Goal: Task Accomplishment & Management: Manage account settings

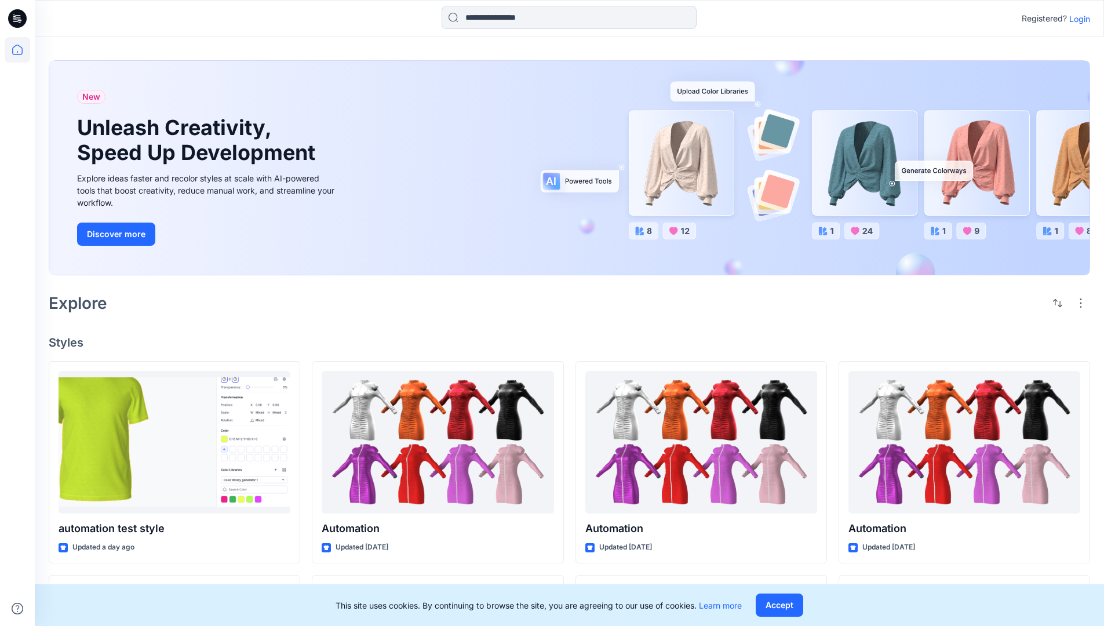
click at [1077, 19] on p "Login" at bounding box center [1080, 19] width 21 height 12
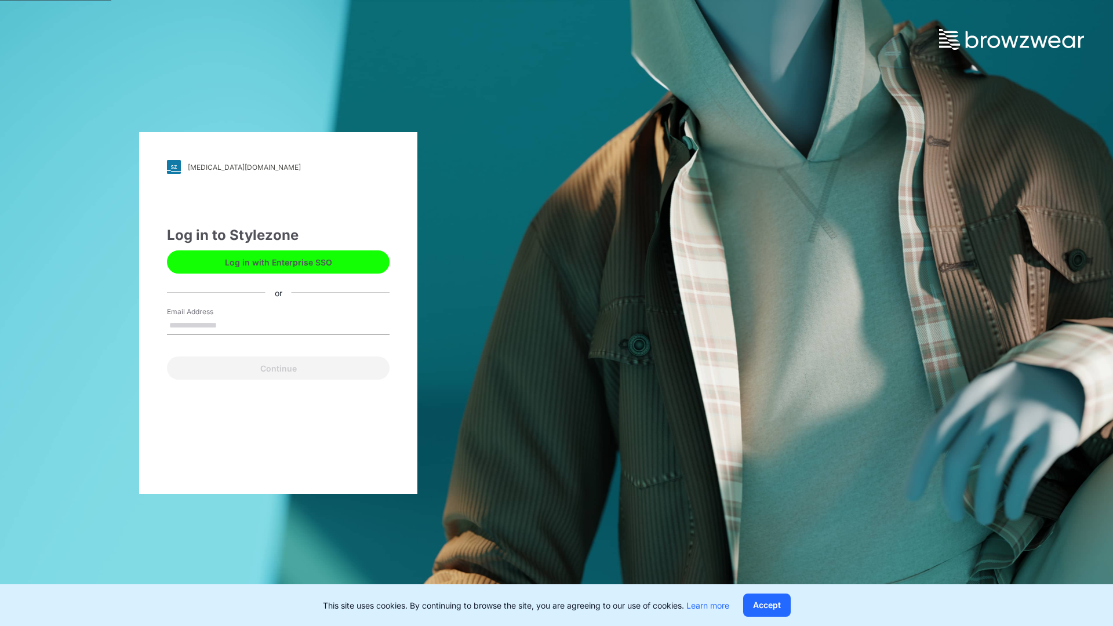
click at [229, 325] on input "Email Address" at bounding box center [278, 325] width 223 height 17
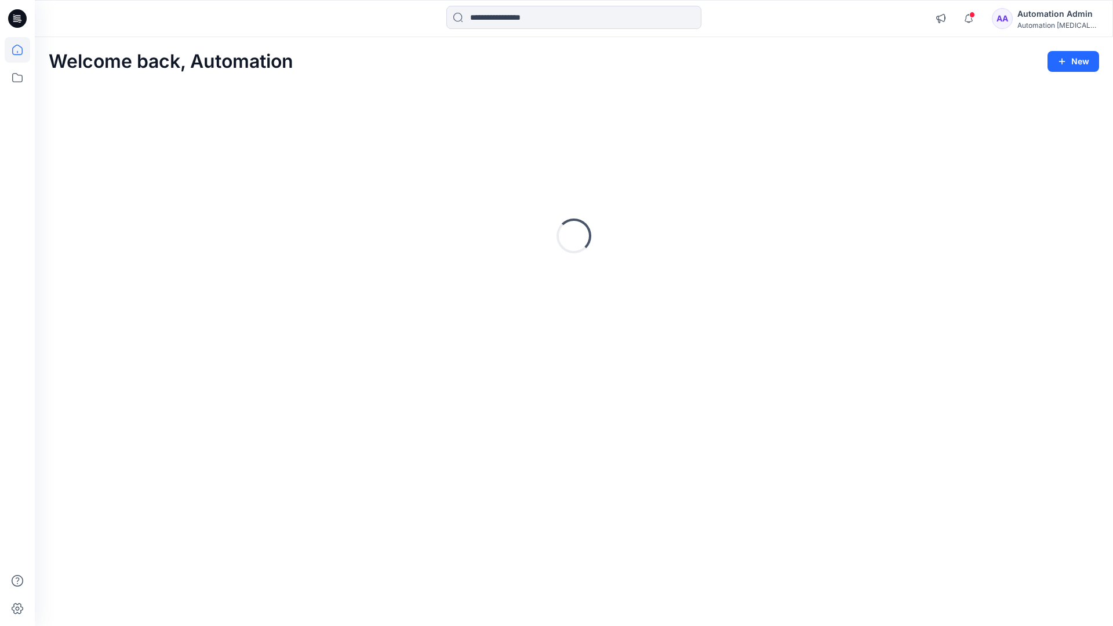
click at [22, 50] on icon at bounding box center [17, 50] width 10 height 10
click at [16, 78] on icon at bounding box center [18, 78] width 26 height 26
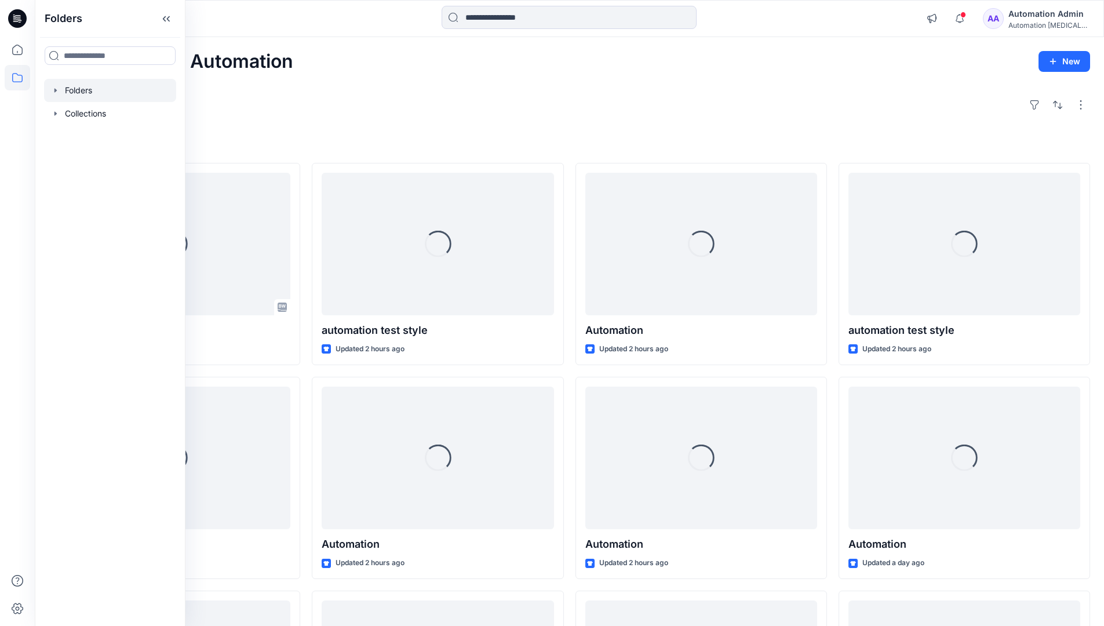
click at [94, 89] on div at bounding box center [110, 90] width 132 height 23
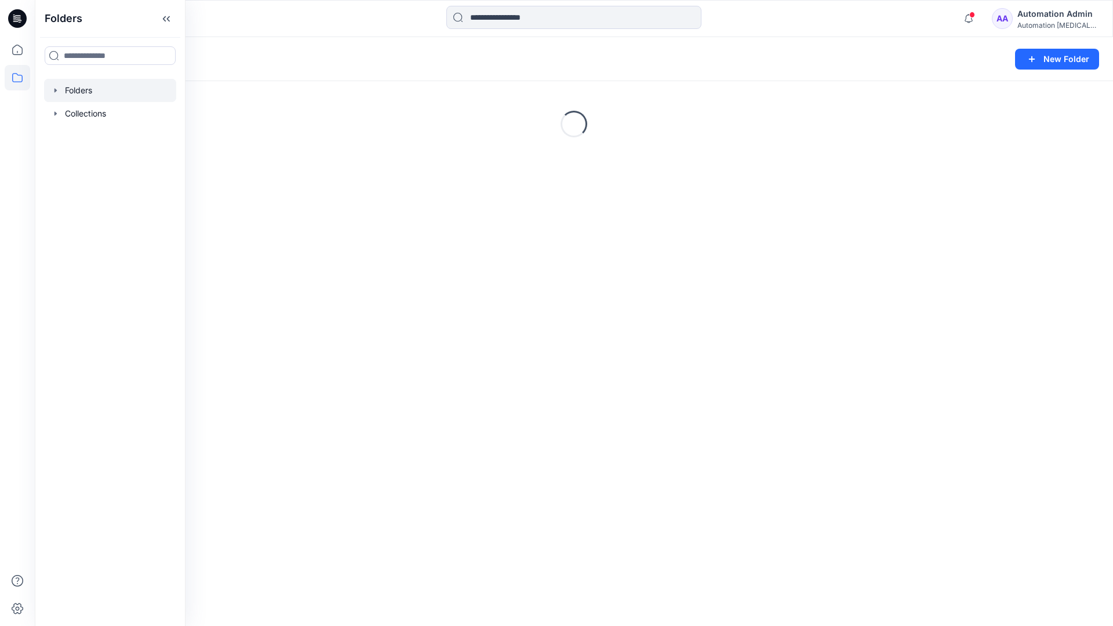
click at [675, 341] on div "Folders New Folder Loading..." at bounding box center [574, 331] width 1078 height 589
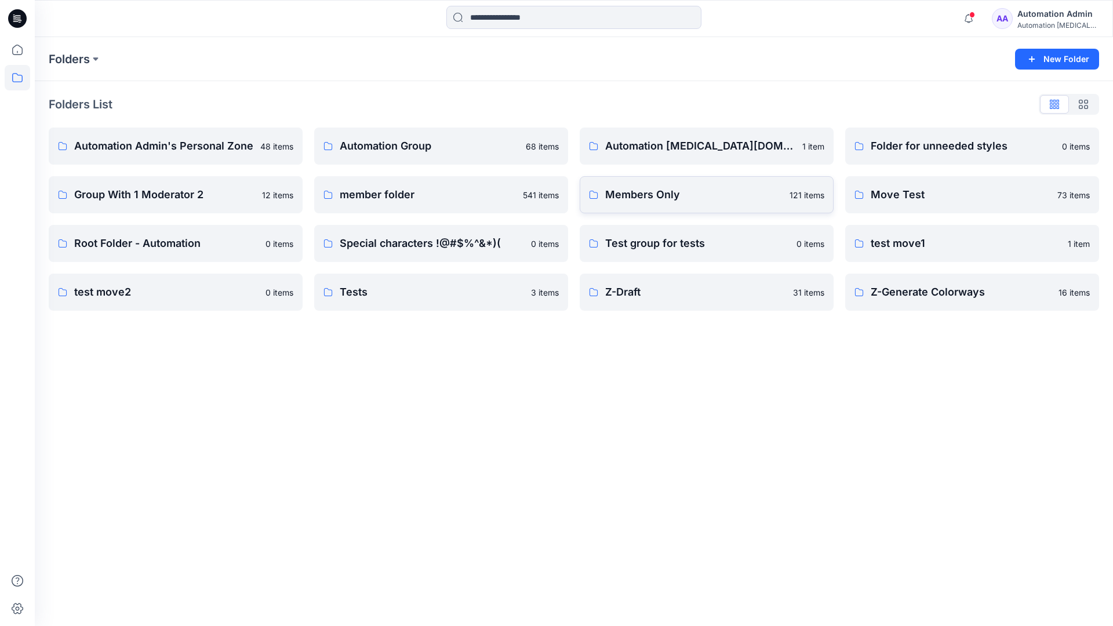
click at [708, 203] on link "Members Only 121 items" at bounding box center [707, 194] width 254 height 37
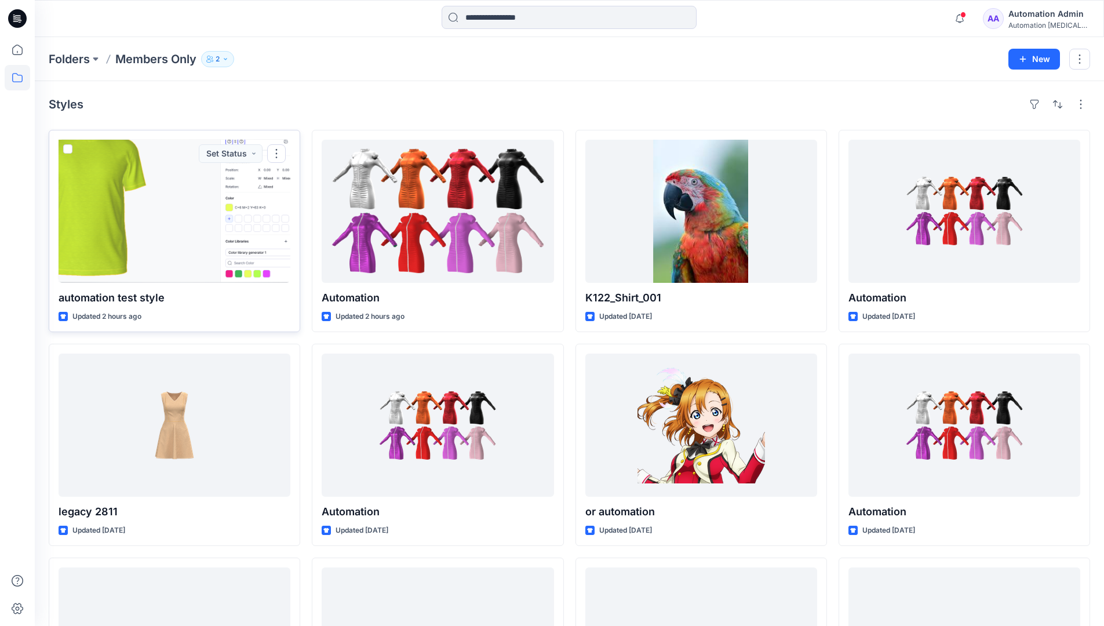
click at [67, 149] on span at bounding box center [67, 148] width 9 height 9
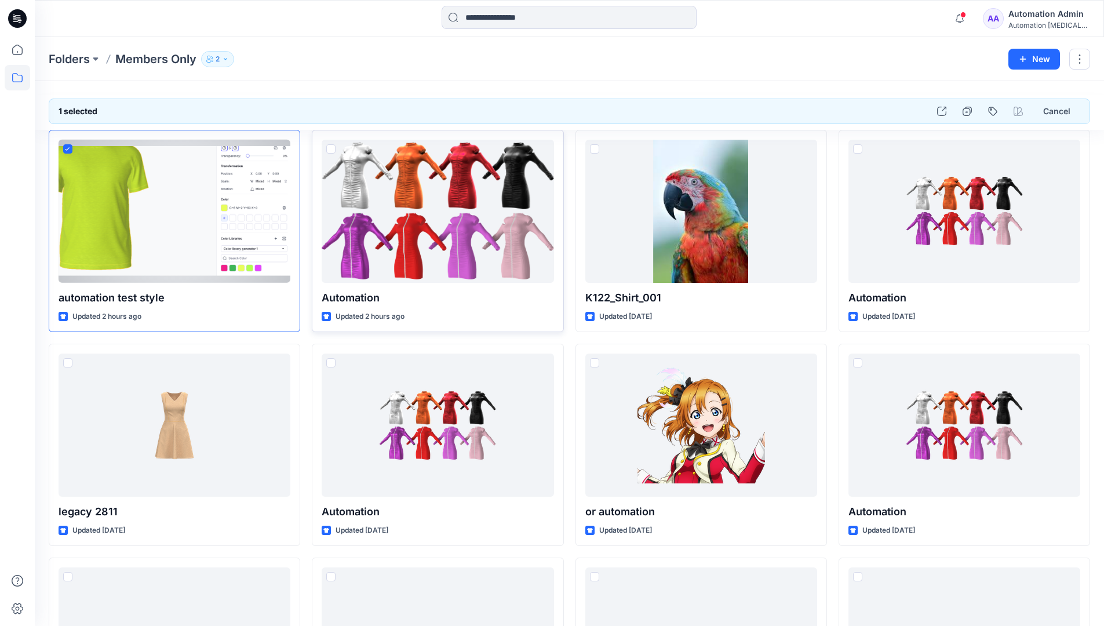
click at [330, 148] on span at bounding box center [330, 148] width 9 height 9
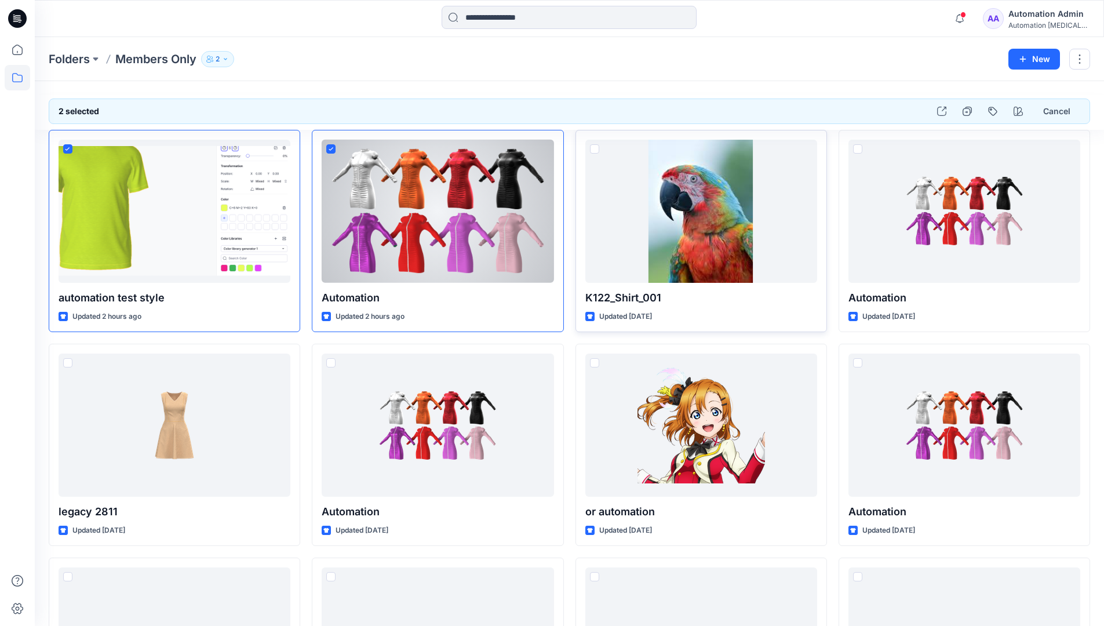
click at [597, 149] on span at bounding box center [594, 148] width 9 height 9
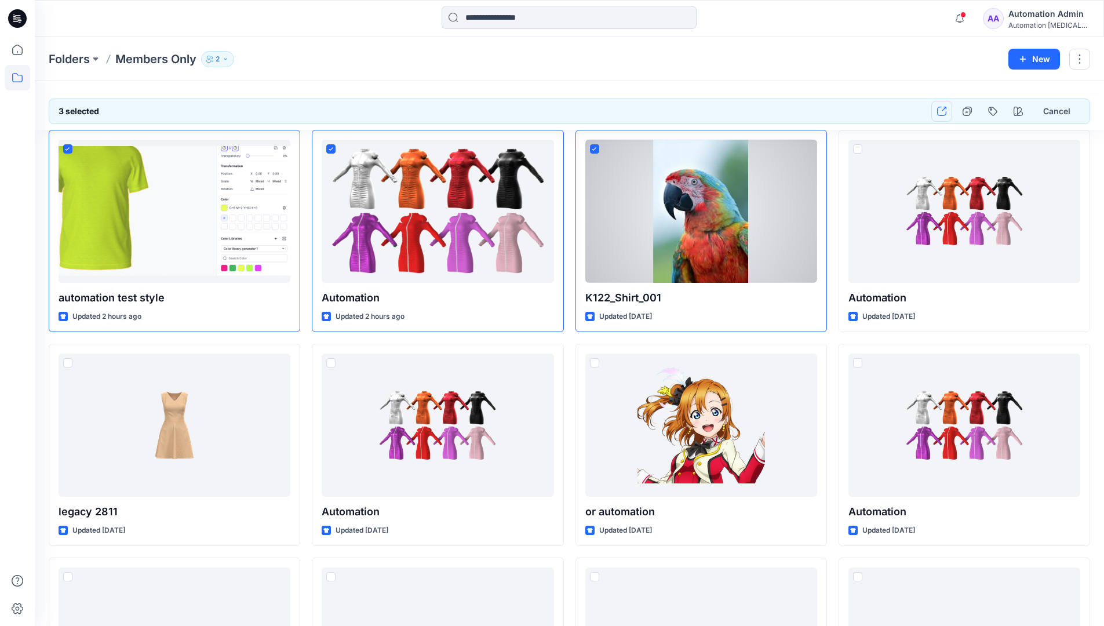
click at [942, 111] on icon "button" at bounding box center [941, 111] width 9 height 9
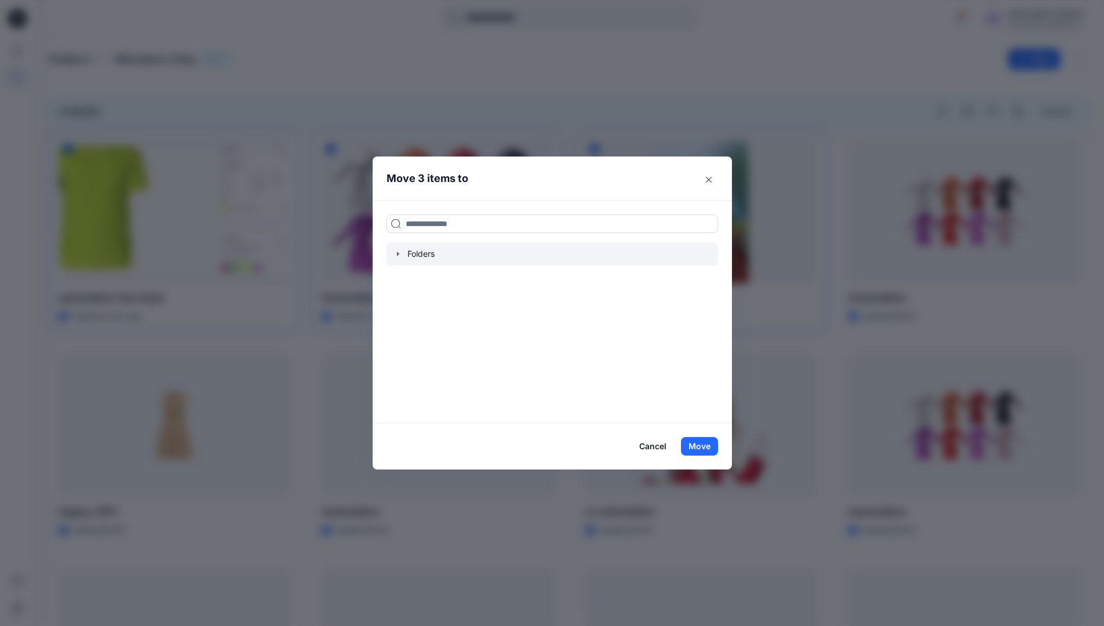
click at [400, 255] on icon "button" at bounding box center [398, 253] width 9 height 9
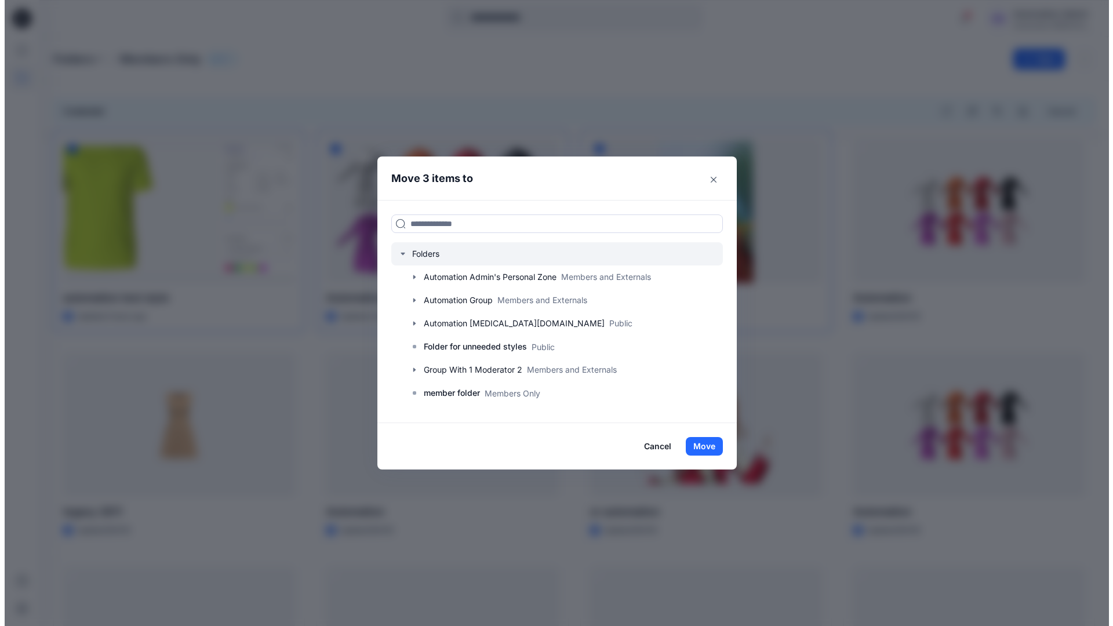
scroll to position [228, 0]
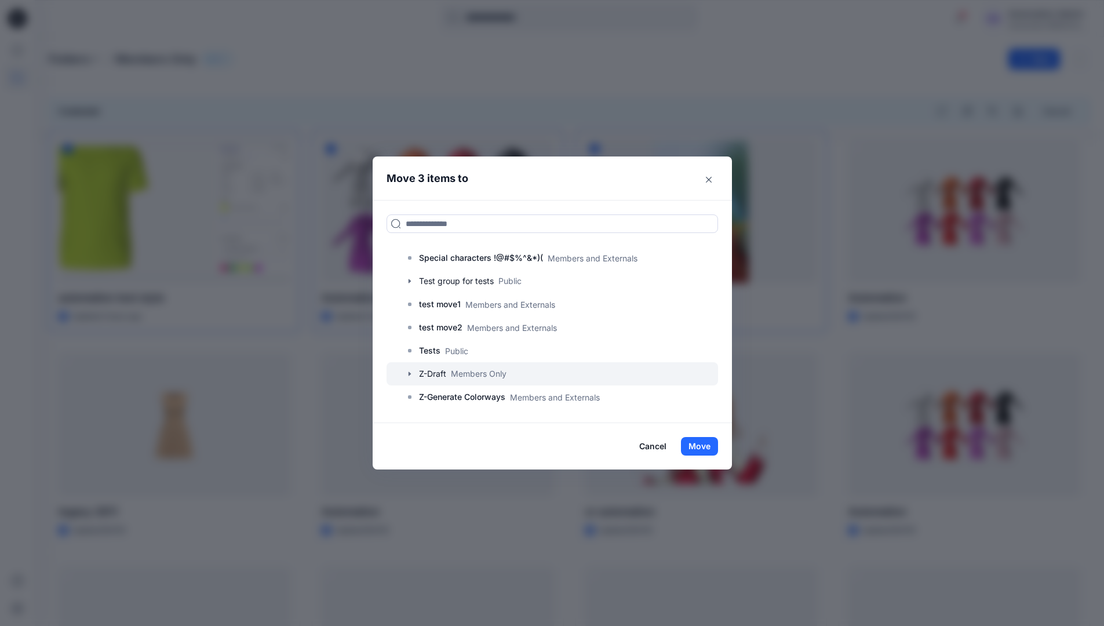
click at [441, 375] on div at bounding box center [553, 373] width 332 height 23
click at [700, 446] on button "Move" at bounding box center [699, 446] width 37 height 19
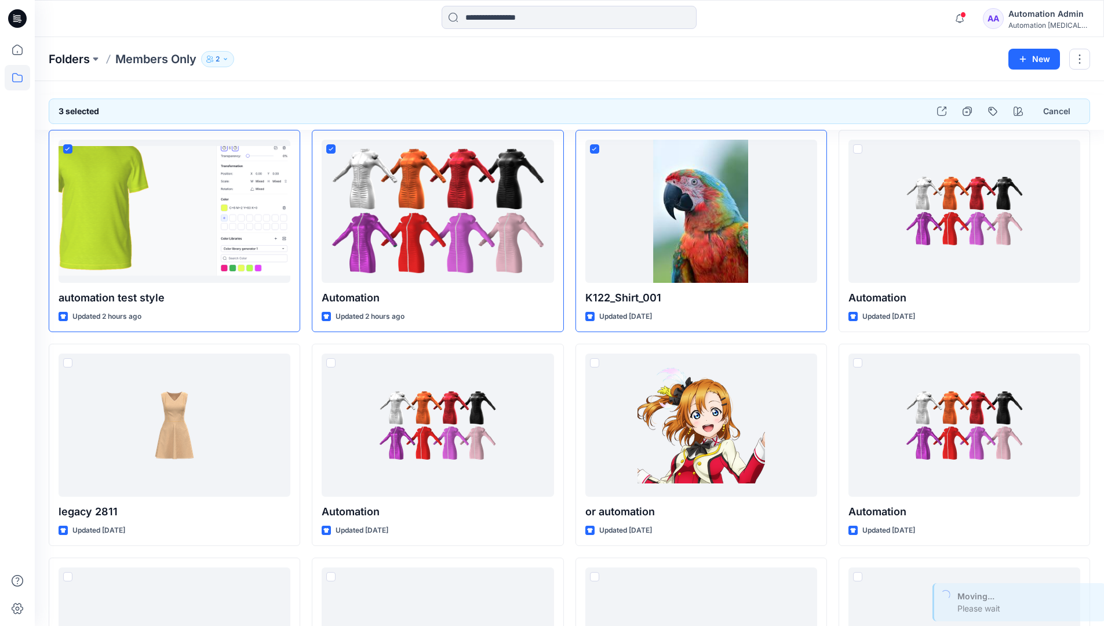
click at [70, 60] on p "Folders" at bounding box center [69, 59] width 41 height 16
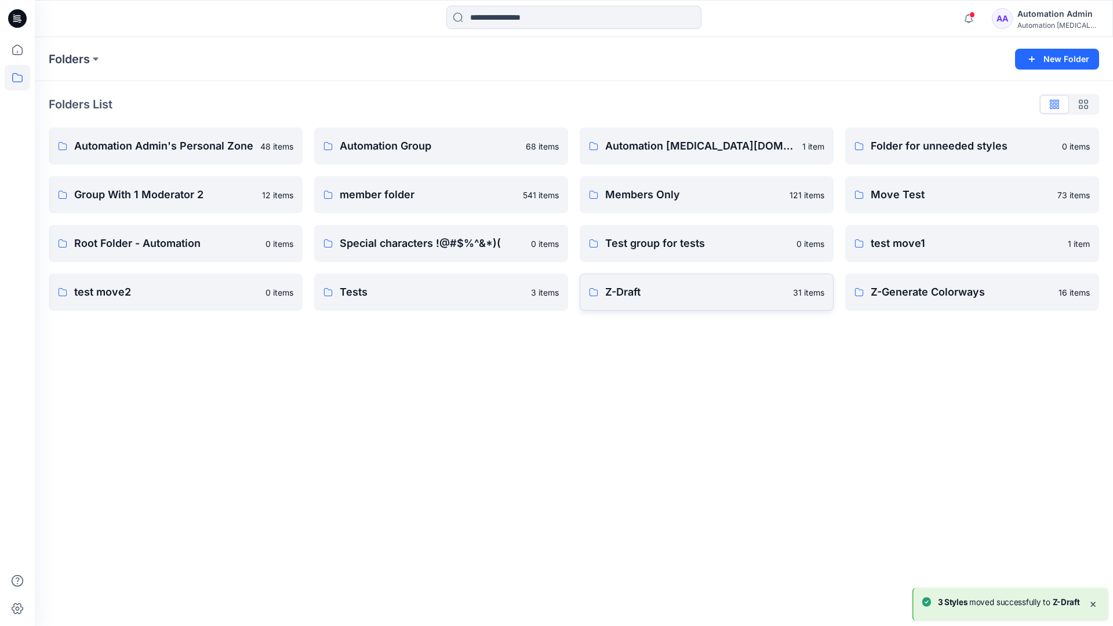
click at [721, 299] on p "Z-Draft" at bounding box center [695, 292] width 181 height 16
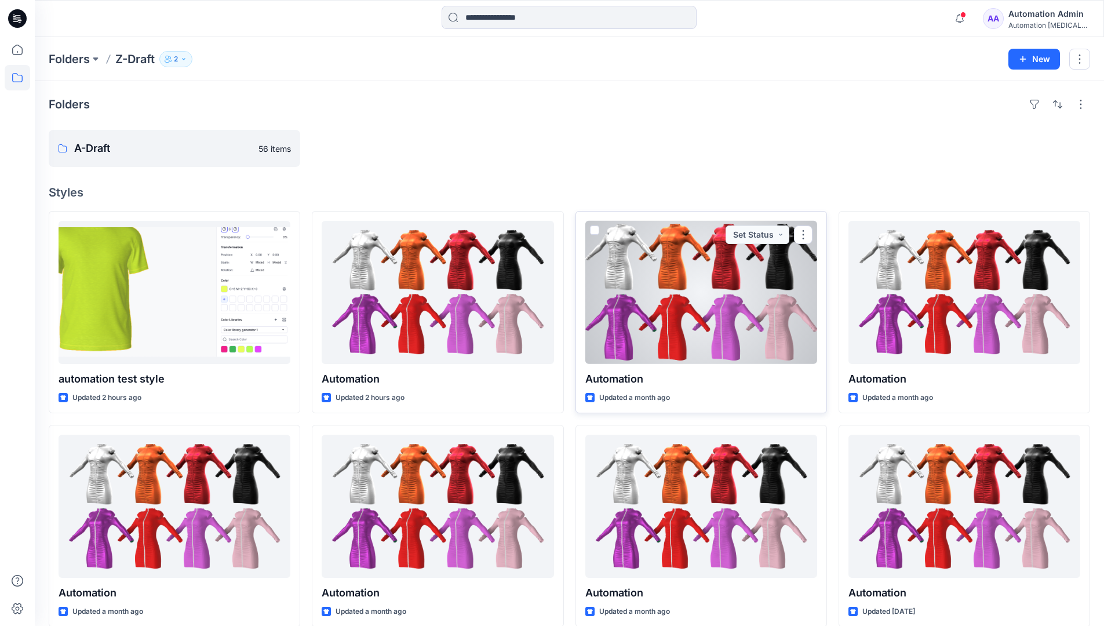
click at [594, 227] on span at bounding box center [594, 230] width 9 height 9
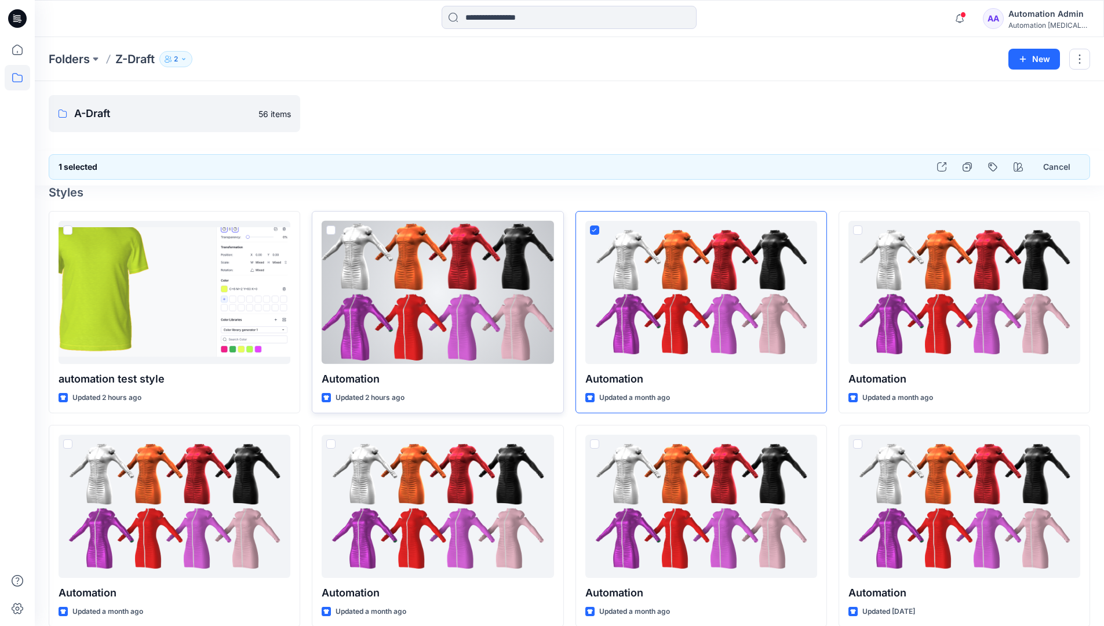
click at [332, 232] on span at bounding box center [330, 230] width 9 height 9
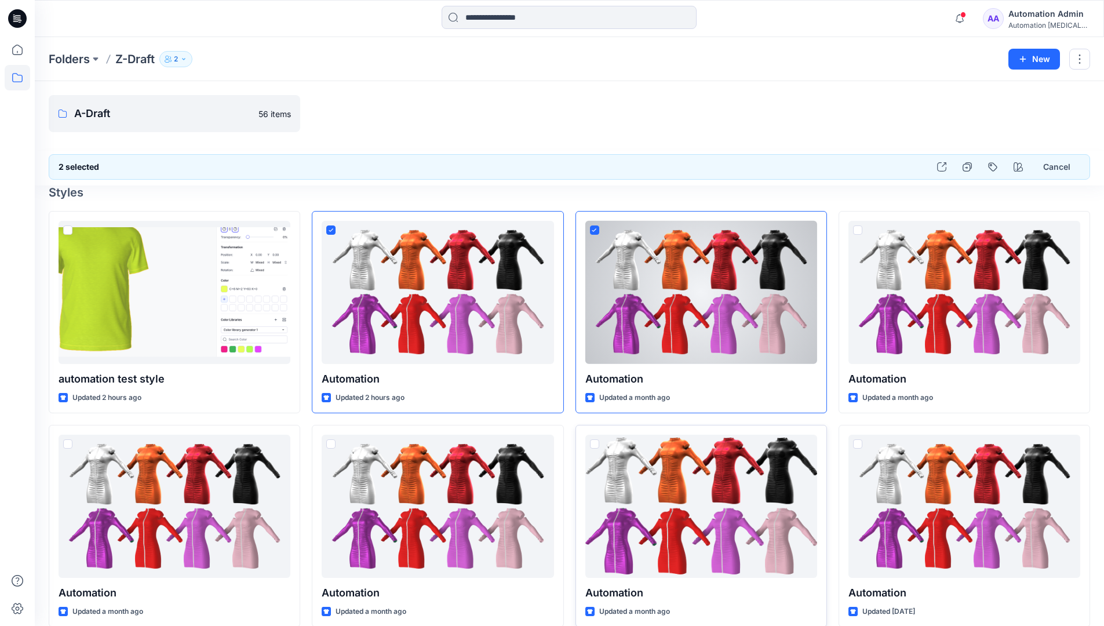
click at [593, 446] on span at bounding box center [594, 443] width 9 height 9
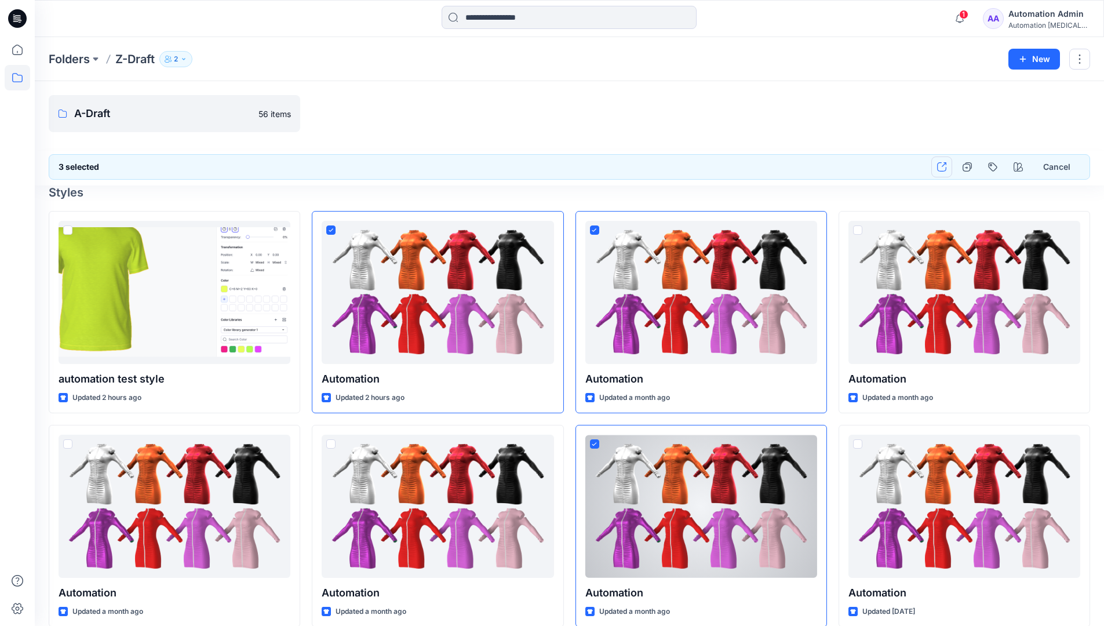
click at [943, 168] on icon "button" at bounding box center [941, 166] width 9 height 9
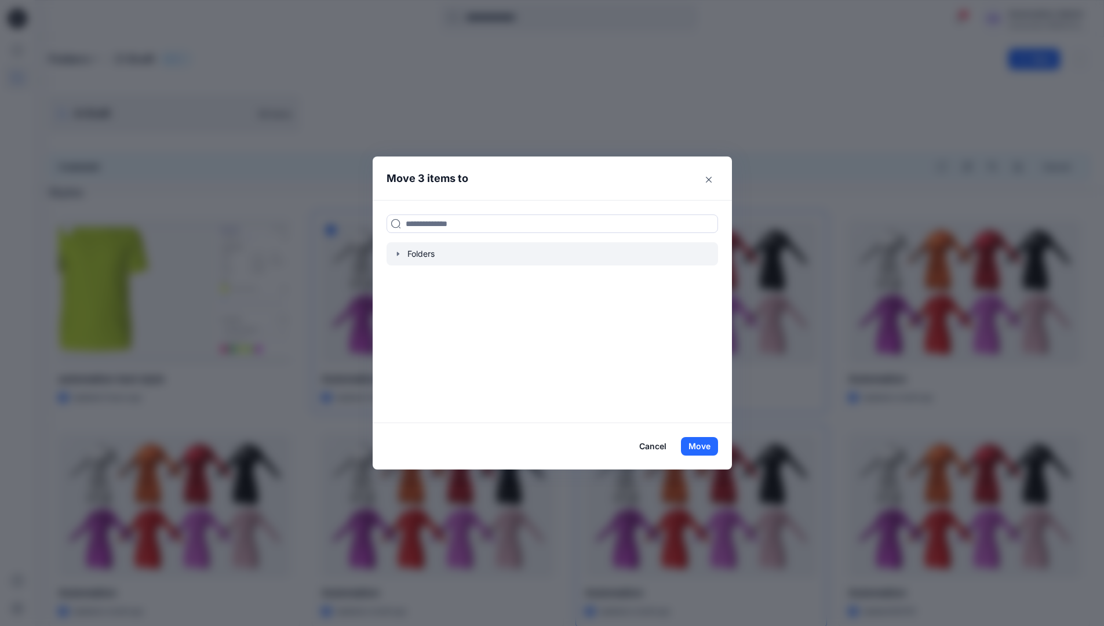
click at [399, 255] on icon "button" at bounding box center [398, 254] width 2 height 4
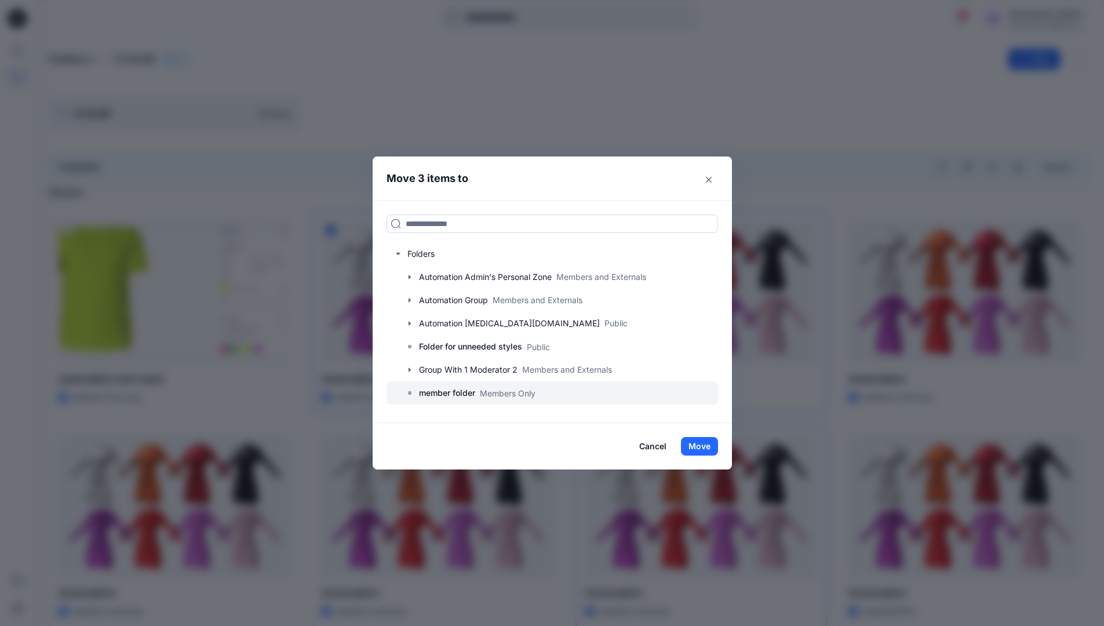
click at [450, 391] on p "member folder" at bounding box center [447, 393] width 56 height 14
click at [703, 446] on button "Move" at bounding box center [699, 446] width 37 height 19
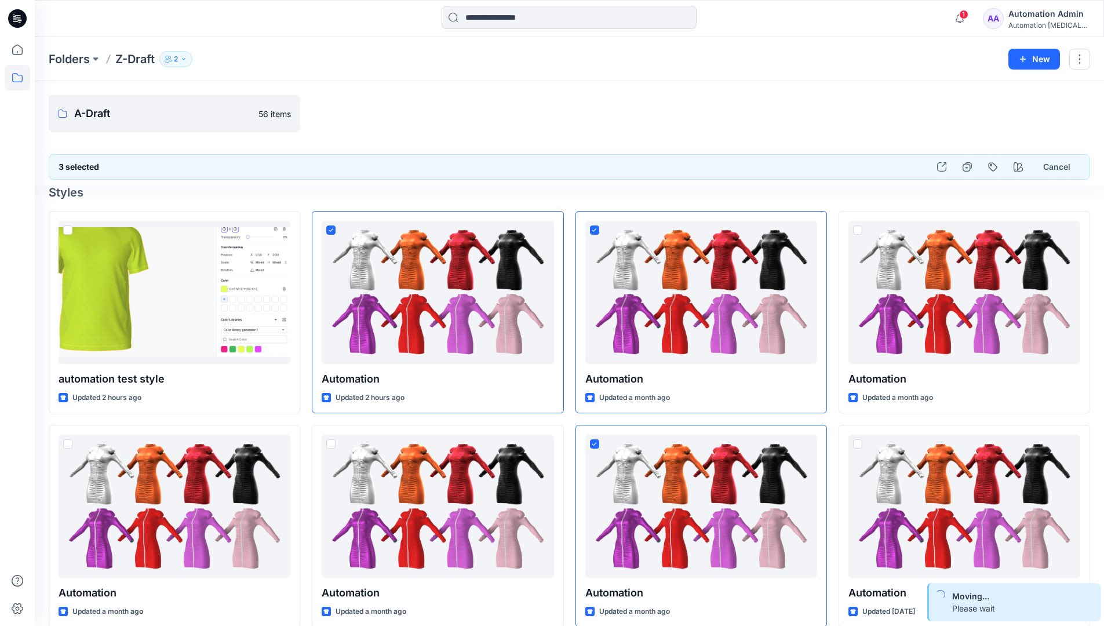
click at [1028, 20] on div "Automation Admin" at bounding box center [1049, 14] width 81 height 14
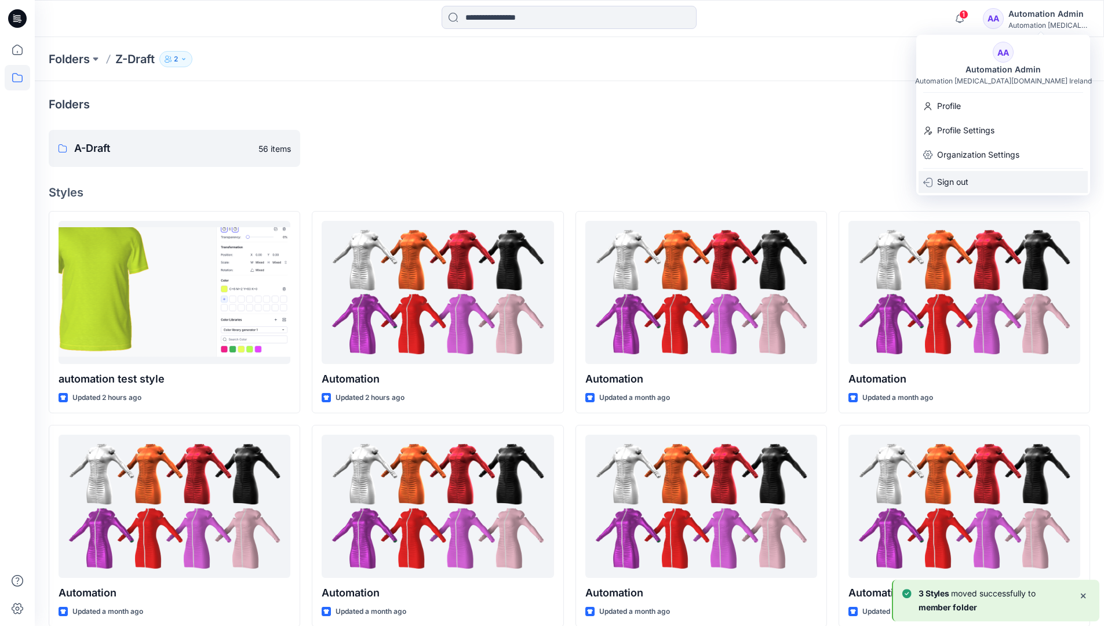
click at [959, 177] on p "Sign out" at bounding box center [952, 182] width 31 height 22
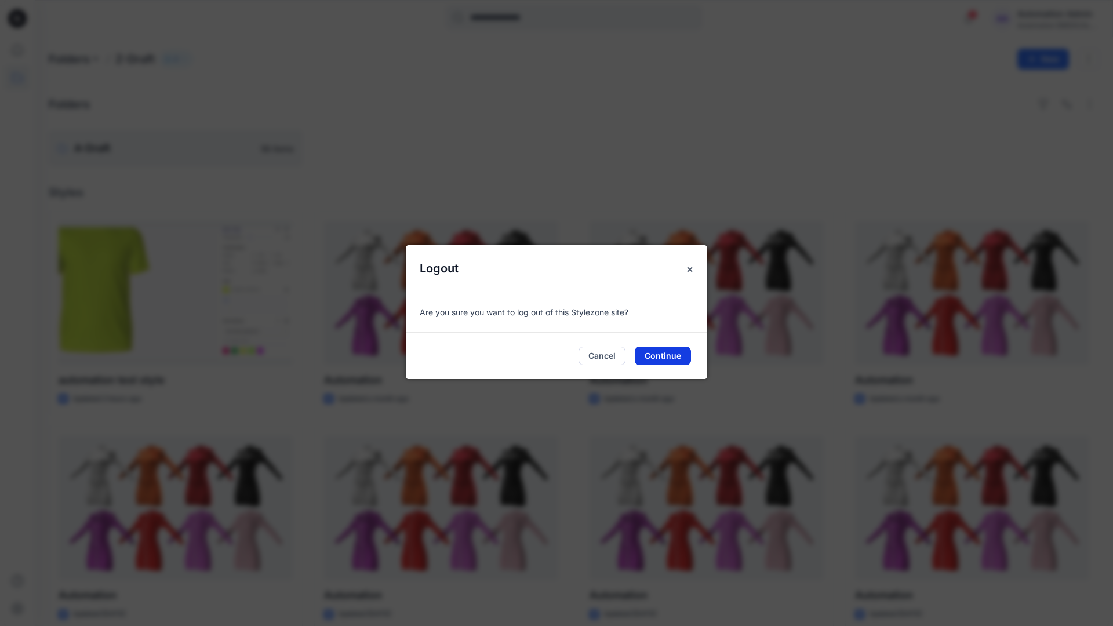
click at [656, 355] on button "Continue" at bounding box center [663, 356] width 56 height 19
